Goal: Task Accomplishment & Management: Manage account settings

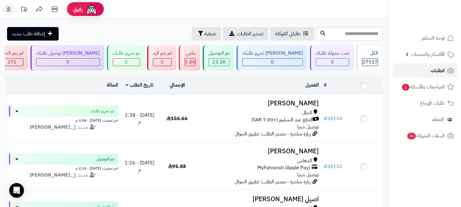
click at [429, 72] on link "الطلبات" at bounding box center [425, 70] width 64 height 15
click at [437, 68] on span "الطلبات" at bounding box center [438, 70] width 14 height 9
click at [446, 72] on link "الطلبات" at bounding box center [425, 70] width 64 height 15
click at [356, 35] on input "text" at bounding box center [350, 34] width 66 height 14
type input "*"
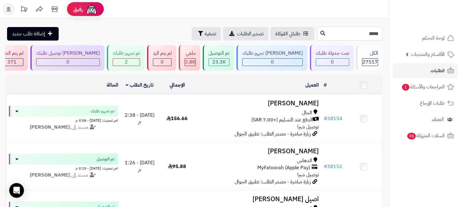
type input "*****"
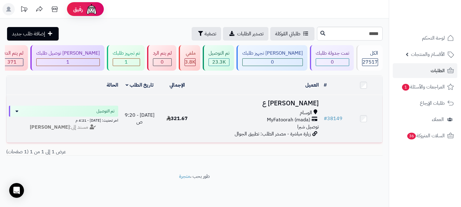
click at [299, 117] on span "MyFatoorah (mada)" at bounding box center [288, 119] width 43 height 7
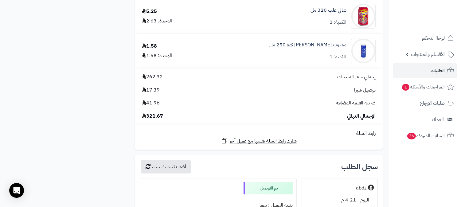
scroll to position [648, 0]
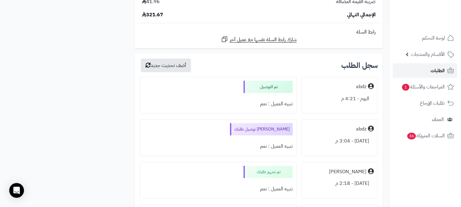
click at [424, 71] on link "الطلبات" at bounding box center [425, 70] width 64 height 15
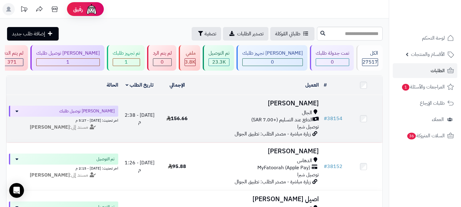
click at [306, 111] on span "الجال" at bounding box center [307, 112] width 10 height 7
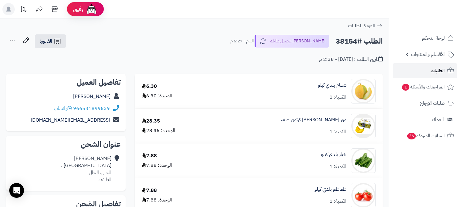
click at [407, 71] on link "الطلبات" at bounding box center [425, 70] width 64 height 15
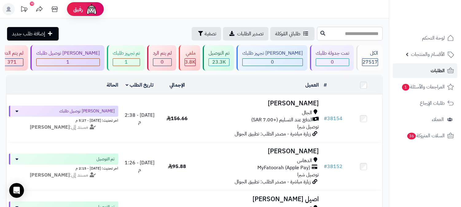
click at [434, 75] on link "الطلبات" at bounding box center [425, 70] width 64 height 15
click at [427, 72] on link "الطلبات" at bounding box center [425, 70] width 64 height 15
click at [441, 70] on span "الطلبات" at bounding box center [438, 70] width 14 height 9
click at [438, 71] on span "الطلبات" at bounding box center [438, 70] width 14 height 9
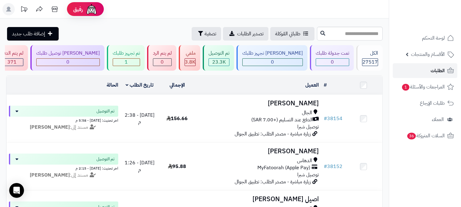
click at [440, 72] on span "الطلبات" at bounding box center [438, 70] width 14 height 9
click at [435, 73] on span "الطلبات" at bounding box center [438, 70] width 14 height 9
click at [438, 75] on link "الطلبات" at bounding box center [425, 70] width 64 height 15
click at [438, 71] on span "الطلبات" at bounding box center [438, 70] width 14 height 9
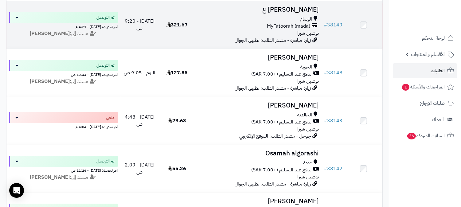
scroll to position [239, 0]
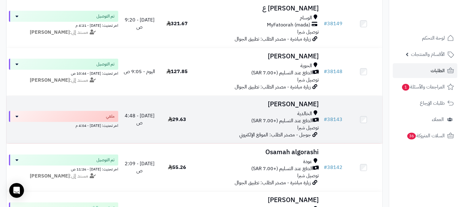
click at [299, 117] on span "الدفع عند التسليم (+7.00 SAR)" at bounding box center [281, 120] width 61 height 7
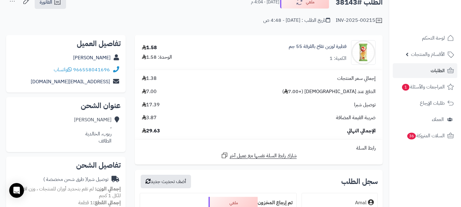
scroll to position [34, 0]
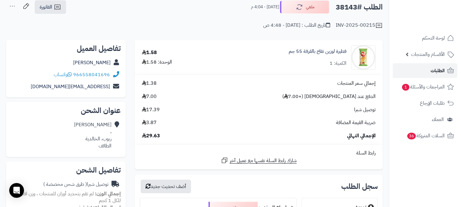
click at [423, 74] on link "الطلبات" at bounding box center [425, 70] width 64 height 15
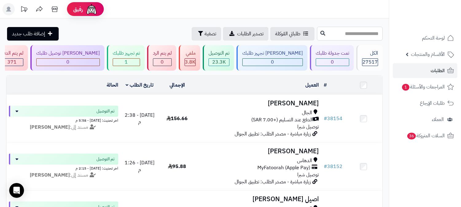
click at [352, 34] on input "text" at bounding box center [350, 34] width 66 height 14
type input "*****"
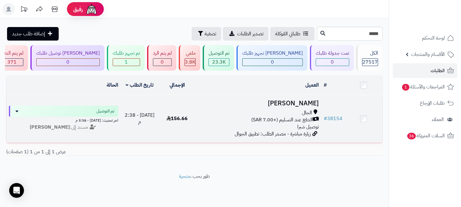
click at [303, 119] on span "الدفع عند التسليم (+7.00 SAR)" at bounding box center [281, 119] width 61 height 7
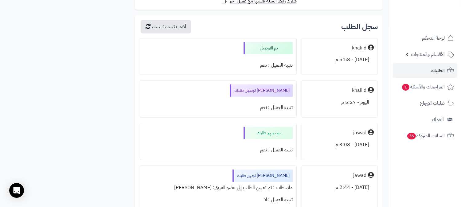
scroll to position [512, 0]
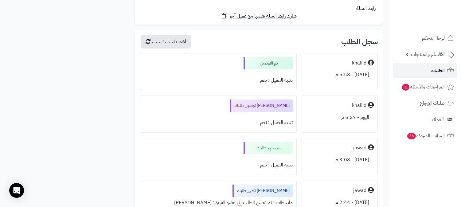
click at [434, 72] on span "الطلبات" at bounding box center [438, 70] width 14 height 9
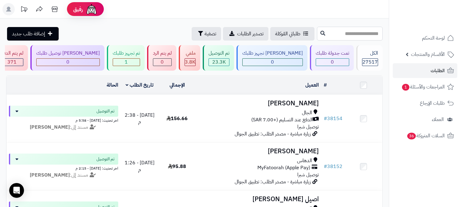
click at [337, 34] on input "text" at bounding box center [350, 34] width 66 height 14
click at [140, 65] on div "1" at bounding box center [126, 62] width 27 height 7
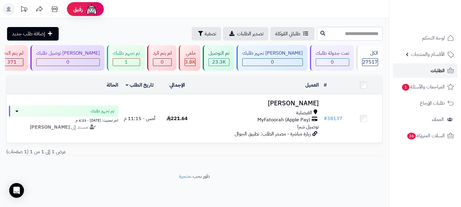
click at [435, 68] on span "الطلبات" at bounding box center [438, 70] width 14 height 9
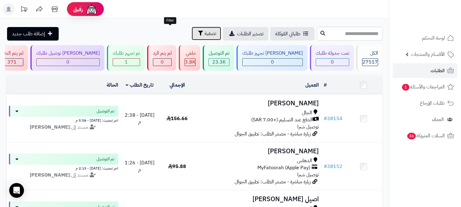
click at [205, 34] on span "تصفية" at bounding box center [211, 33] width 12 height 7
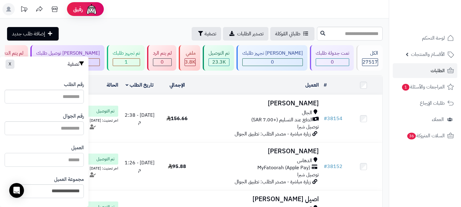
click at [54, 163] on input "العميل" at bounding box center [44, 160] width 79 height 14
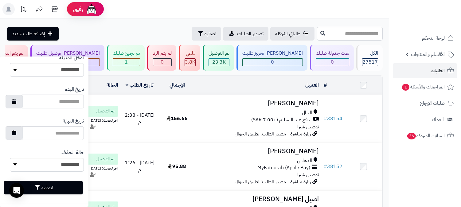
scroll to position [344, 0]
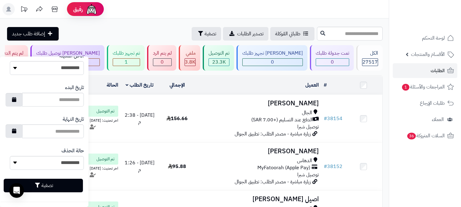
type input "****"
click at [57, 186] on button "تصفية" at bounding box center [43, 186] width 79 height 14
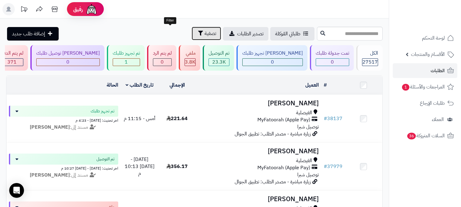
click at [205, 34] on span "تصفية" at bounding box center [211, 33] width 12 height 7
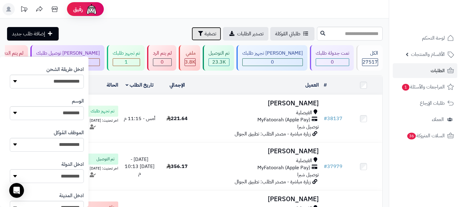
scroll to position [344, 0]
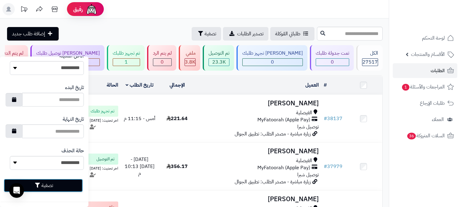
click at [44, 182] on button "تصفية" at bounding box center [43, 186] width 79 height 14
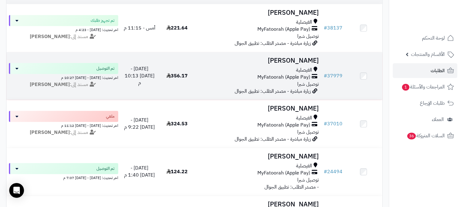
scroll to position [102, 0]
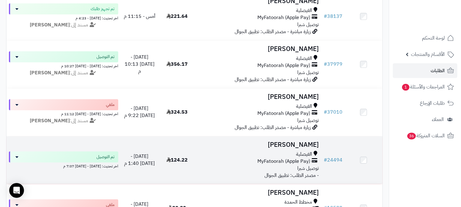
click at [298, 155] on span "الفيصلية" at bounding box center [304, 154] width 16 height 7
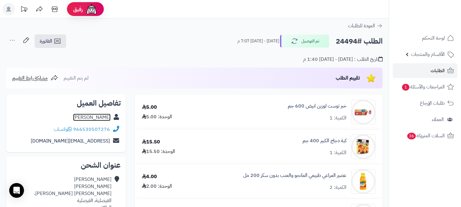
click at [96, 116] on link "[PERSON_NAME]" at bounding box center [91, 117] width 37 height 7
click at [437, 72] on span "الطلبات" at bounding box center [438, 70] width 14 height 9
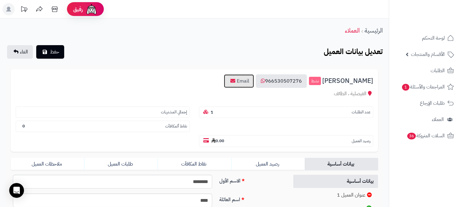
click at [254, 80] on link "Email" at bounding box center [239, 81] width 30 height 14
click at [53, 8] on icon at bounding box center [55, 9] width 12 height 12
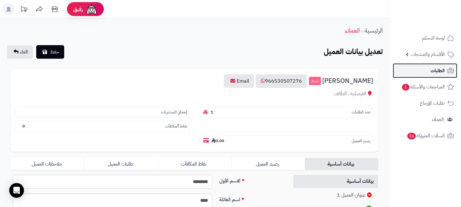
click at [423, 72] on link "الطلبات" at bounding box center [425, 70] width 64 height 15
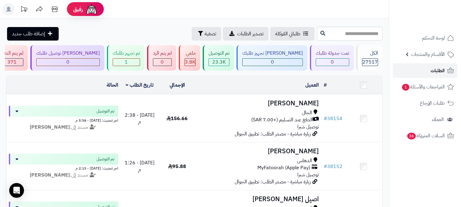
click at [423, 72] on link "الطلبات" at bounding box center [425, 70] width 64 height 15
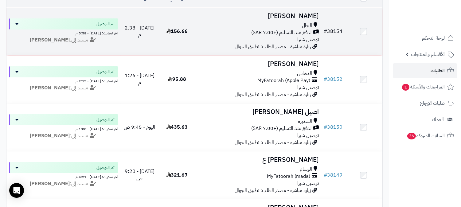
scroll to position [68, 0]
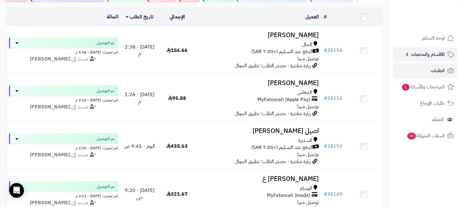
drag, startPoint x: 420, startPoint y: 56, endPoint x: 416, endPoint y: 63, distance: 8.8
click at [420, 56] on span "الأقسام والمنتجات" at bounding box center [428, 54] width 34 height 9
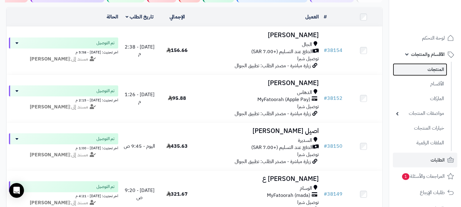
click at [415, 67] on link "المنتجات" at bounding box center [420, 69] width 54 height 13
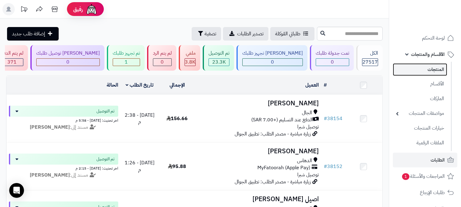
click at [421, 67] on link "المنتجات" at bounding box center [420, 69] width 54 height 13
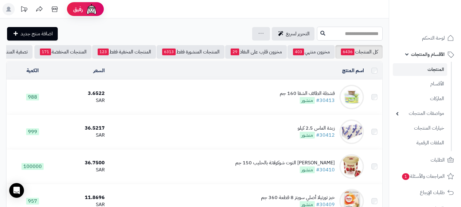
click at [346, 33] on input "text" at bounding box center [350, 34] width 66 height 14
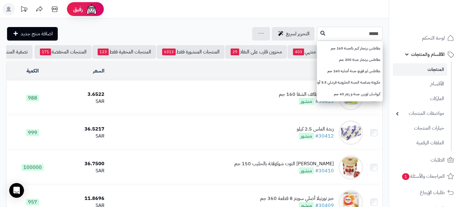
click at [366, 35] on input "****" at bounding box center [350, 34] width 66 height 14
type input "*"
paste input "**********"
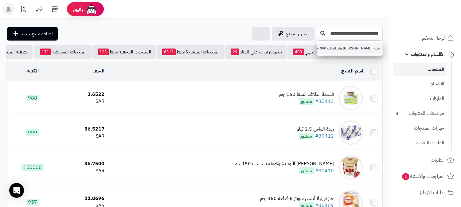
type input "**********"
click at [371, 48] on link "جبنة كريم أبو ولد كاسات 500 جم (2*1)" at bounding box center [350, 48] width 66 height 11
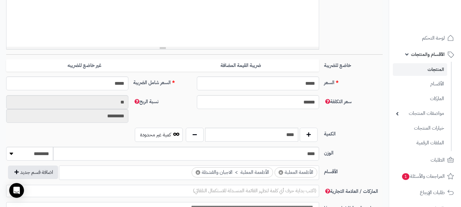
scroll to position [138, 0]
click at [290, 130] on input "****" at bounding box center [251, 135] width 93 height 14
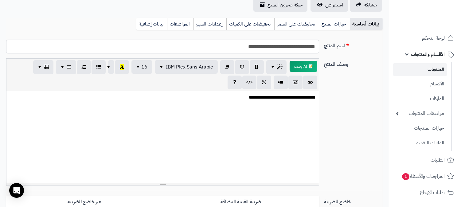
scroll to position [0, 0]
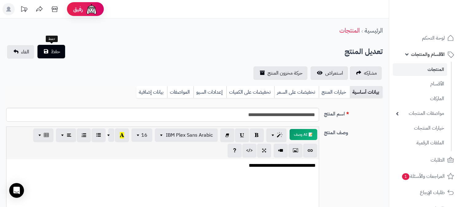
type input "**"
click at [57, 49] on span "حفظ" at bounding box center [55, 51] width 9 height 7
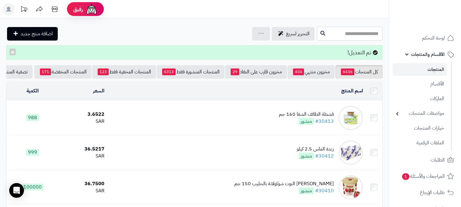
click at [334, 35] on input "text" at bounding box center [350, 34] width 66 height 14
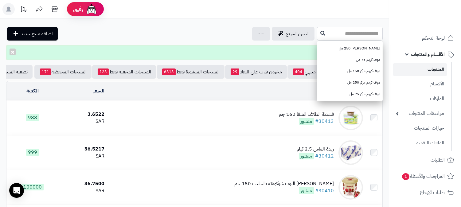
paste input "**********"
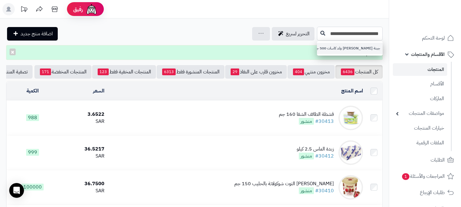
type input "**********"
click at [343, 50] on link "جبنة [PERSON_NAME] ولد كاسات 500 جم (2*1)" at bounding box center [350, 48] width 66 height 11
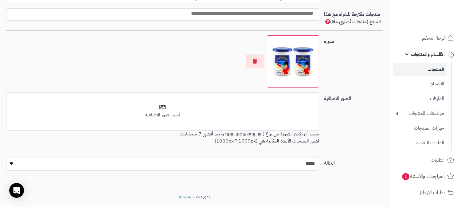
scroll to position [414, 0]
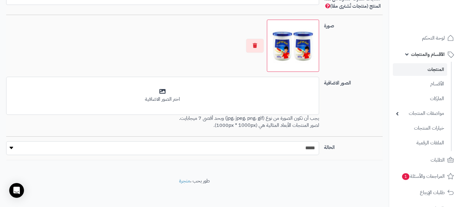
click at [287, 146] on select "***** ****" at bounding box center [162, 148] width 313 height 14
select select "*"
click at [6, 141] on select "***** ****" at bounding box center [162, 148] width 313 height 14
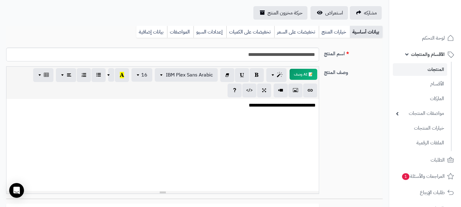
scroll to position [0, 0]
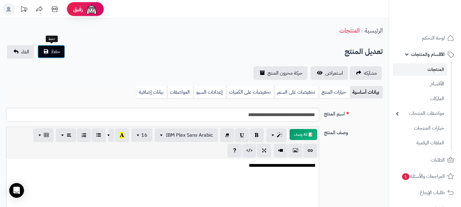
click at [54, 53] on span "حفظ" at bounding box center [55, 51] width 9 height 7
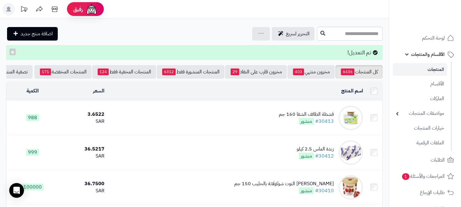
click at [421, 58] on span "الأقسام والمنتجات" at bounding box center [428, 54] width 34 height 9
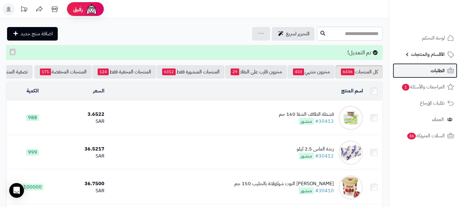
click at [422, 72] on link "الطلبات" at bounding box center [425, 70] width 64 height 15
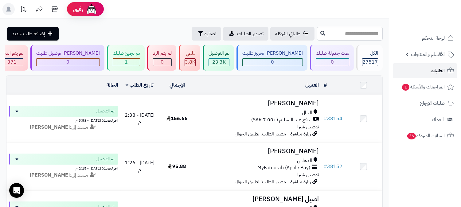
click at [415, 71] on link "الطلبات" at bounding box center [425, 70] width 64 height 15
